Goal: Transaction & Acquisition: Book appointment/travel/reservation

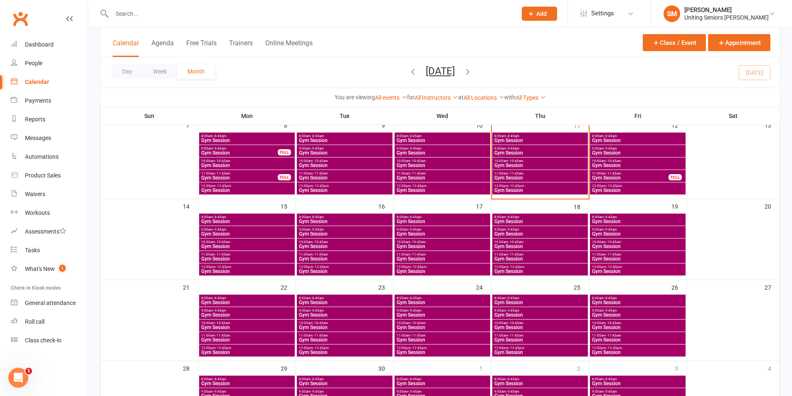
scroll to position [125, 0]
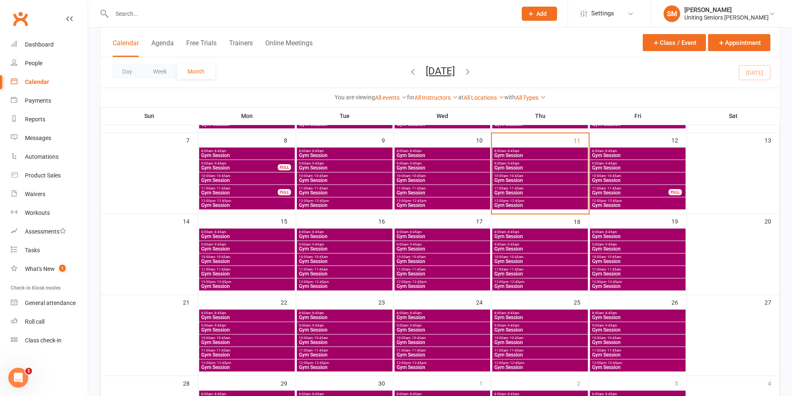
click at [327, 257] on span "- 10:45am" at bounding box center [320, 257] width 15 height 4
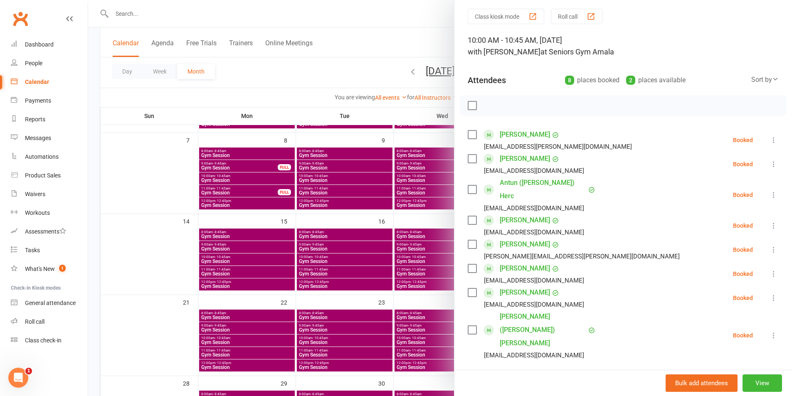
scroll to position [42, 0]
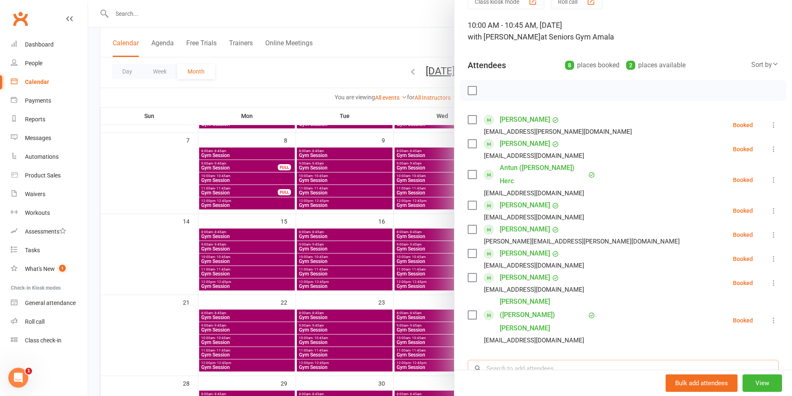
click at [504, 360] on input "search" at bounding box center [623, 368] width 311 height 17
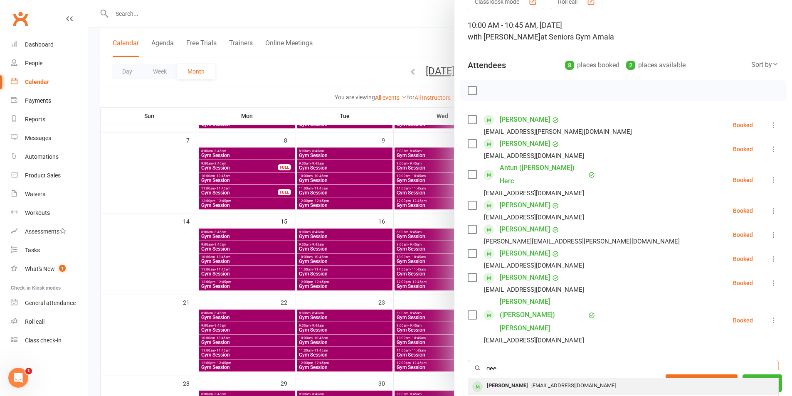
type input "gee"
click at [514, 380] on div "[PERSON_NAME]" at bounding box center [508, 386] width 48 height 12
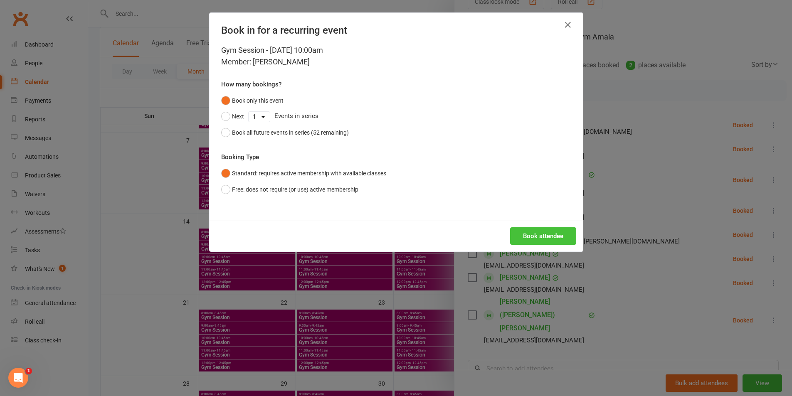
click at [529, 238] on button "Book attendee" at bounding box center [543, 235] width 66 height 17
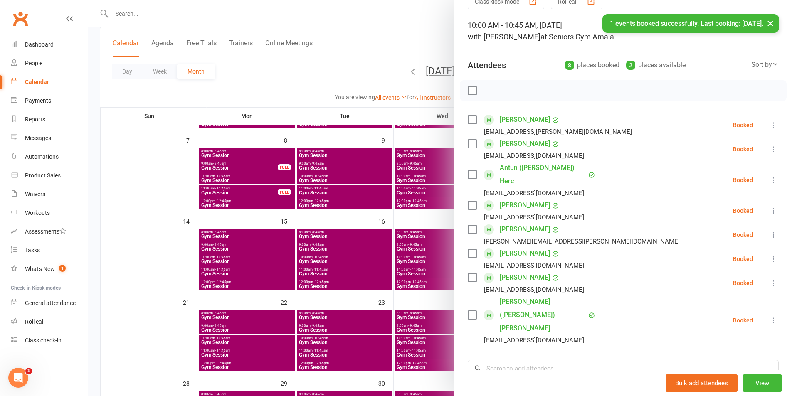
click at [392, 291] on div at bounding box center [440, 198] width 704 height 396
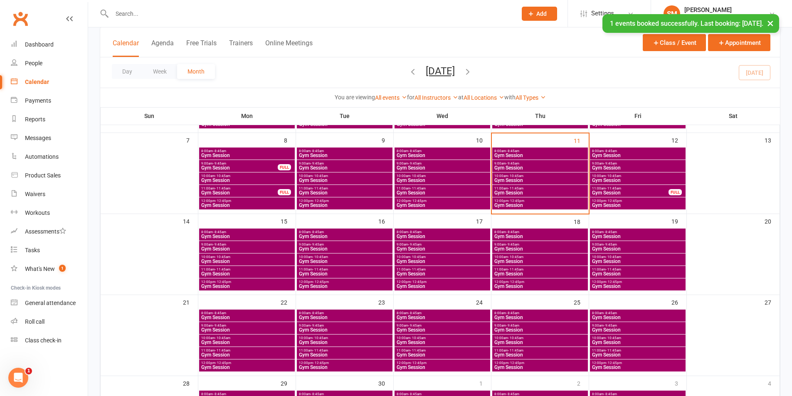
click at [567, 257] on span "10:00am - 10:45am" at bounding box center [540, 257] width 92 height 4
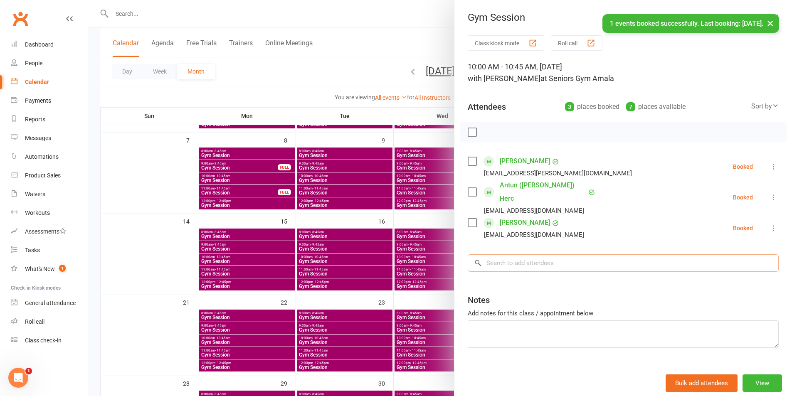
drag, startPoint x: 537, startPoint y: 254, endPoint x: 538, endPoint y: 259, distance: 5.9
click at [537, 255] on input "search" at bounding box center [623, 262] width 311 height 17
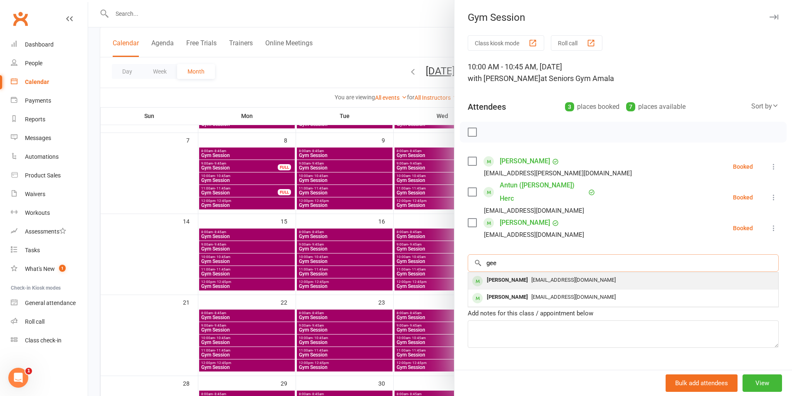
type input "gee"
click at [531, 277] on span "[EMAIL_ADDRESS][DOMAIN_NAME]" at bounding box center [573, 280] width 84 height 6
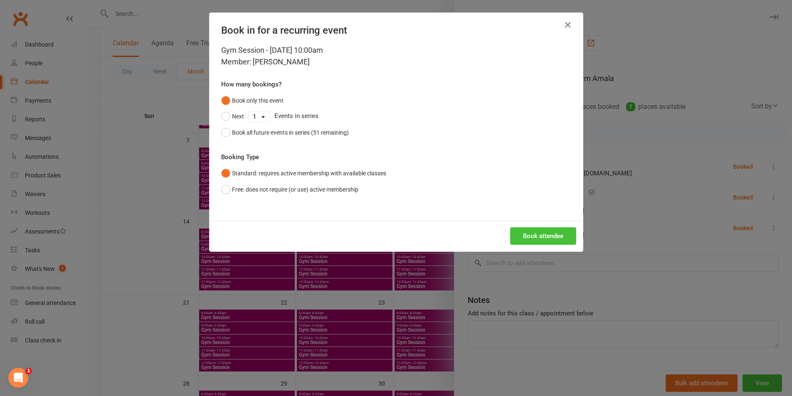
click at [534, 235] on button "Book attendee" at bounding box center [543, 235] width 66 height 17
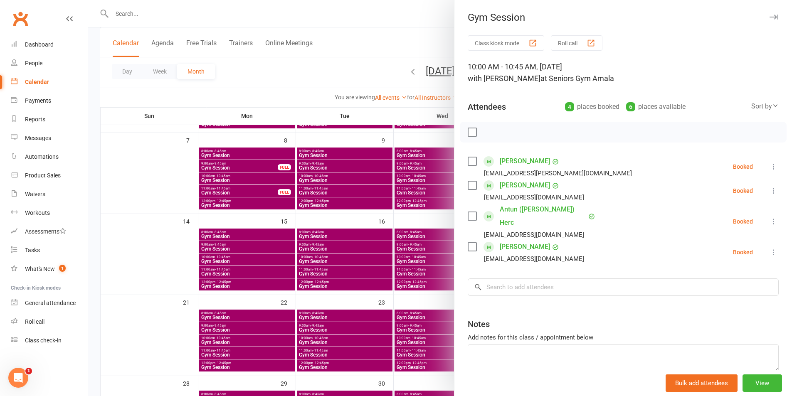
click at [302, 259] on div at bounding box center [440, 198] width 704 height 396
